Goal: Information Seeking & Learning: Learn about a topic

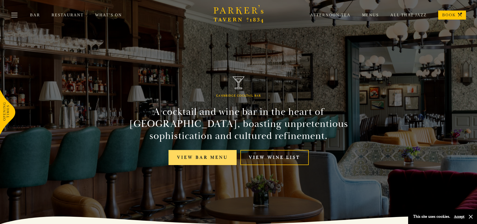
click at [212, 159] on link "View bar menu" at bounding box center [202, 157] width 68 height 15
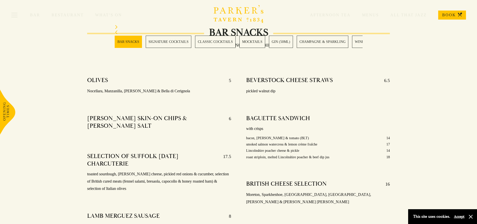
scroll to position [75, 0]
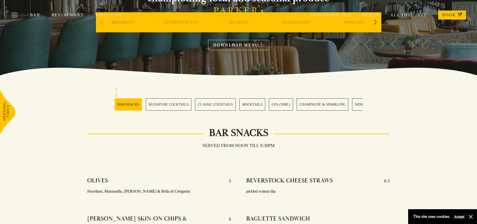
click at [367, 102] on div "BAR SNACKS SIGNATURE COCKTAILS CLASSIC COCKTAILS MOCKTAILS GIN (50ML) CHAMPAGNE…" at bounding box center [238, 99] width 263 height 23
click at [95, 108] on section "BAR SNACKS SIGNATURE COCKTAILS CLASSIC COCKTAILS MOCKTAILS GIN (50ML) CHAMPAGNE…" at bounding box center [238, 99] width 477 height 48
click at [198, 108] on link "AGAVE (50ML)" at bounding box center [202, 104] width 30 height 12
click at [256, 103] on link "RUM (50ML)" at bounding box center [256, 104] width 26 height 12
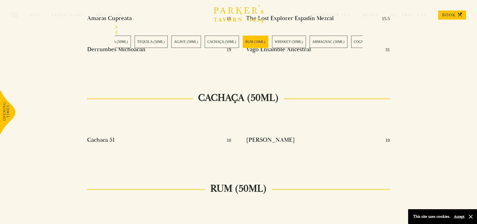
scroll to position [3767, 0]
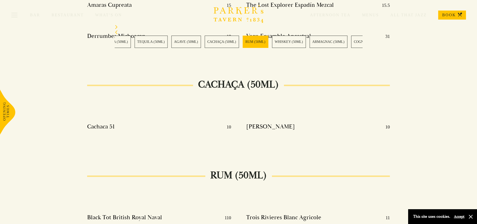
click at [333, 44] on link "ARMAGNAC (50ML)" at bounding box center [328, 42] width 38 height 12
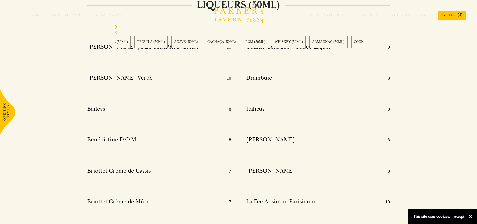
scroll to position [6079, 0]
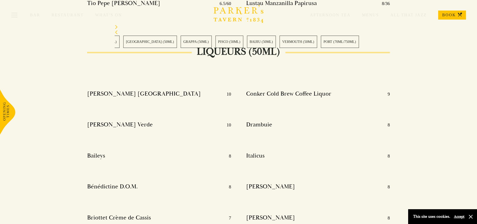
click at [41, 48] on section "BAR SNACKS SIGNATURE COCKTAILS CLASSIC COCKTAILS MOCKTAILS GIN (50ML) CHAMPAGNE…" at bounding box center [238, 37] width 477 height 48
click at [343, 43] on link "PORT (70ML/750ML)" at bounding box center [352, 42] width 38 height 12
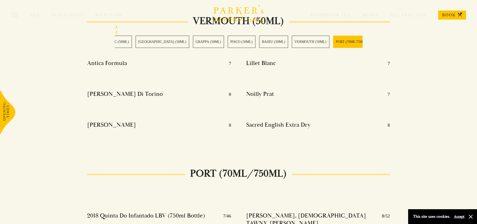
scroll to position [5678, 0]
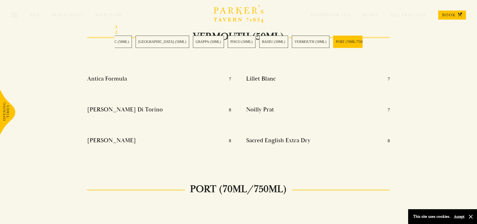
click at [363, 42] on div "BAR SNACKS SIGNATURE COCKTAILS CLASSIC COCKTAILS MOCKTAILS GIN (50ML) CHAMPAGNE…" at bounding box center [238, 36] width 263 height 23
click at [305, 41] on link "PORT (70ML/750ML)" at bounding box center [324, 42] width 38 height 12
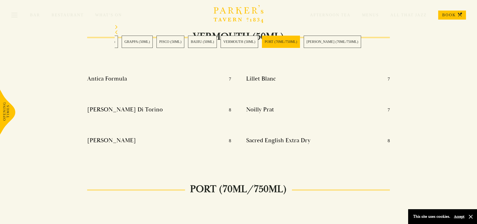
click at [304, 38] on link "SHERRY (70ML/750ML)" at bounding box center [332, 42] width 57 height 12
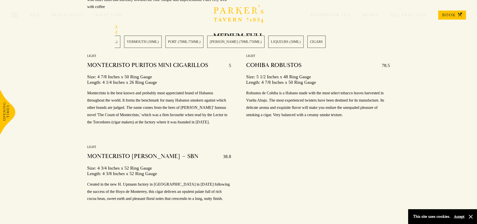
scroll to position [6942, 0]
